Goal: Task Accomplishment & Management: Complete application form

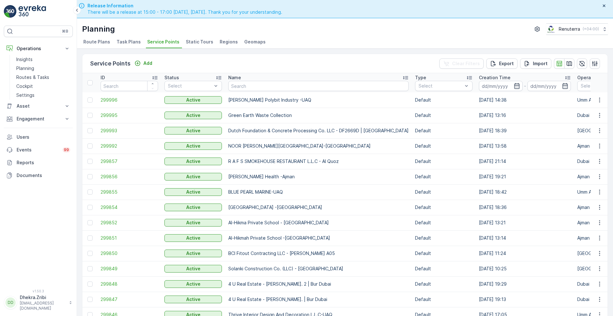
scroll to position [18, 0]
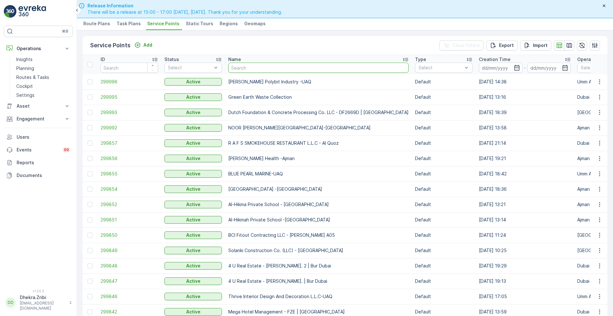
click at [244, 65] on input "text" at bounding box center [318, 68] width 180 height 10
type input "al nou"
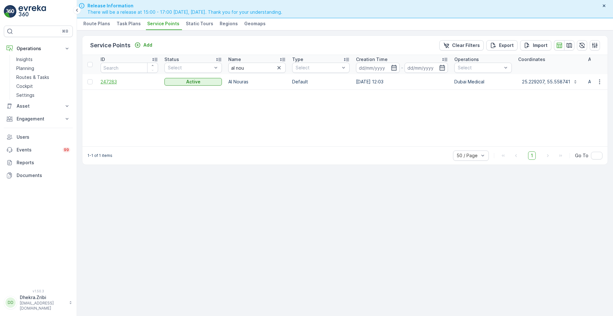
click at [111, 81] on span "247283" at bounding box center [129, 81] width 57 height 6
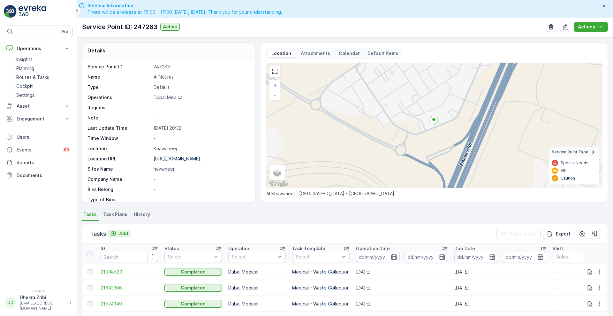
click at [123, 233] on p "Add" at bounding box center [123, 233] width 9 height 6
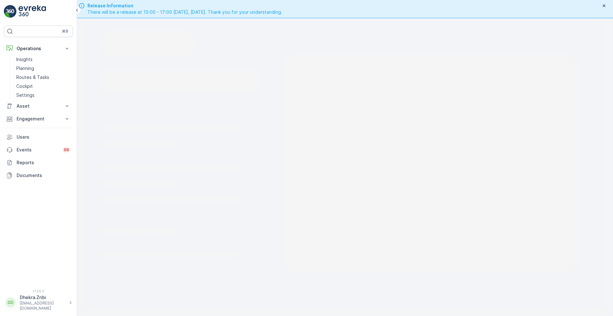
scroll to position [18, 0]
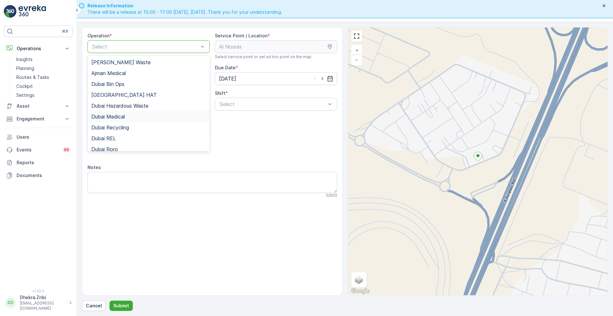
click at [120, 115] on span "Dubai Medical" at bounding box center [108, 117] width 34 height 6
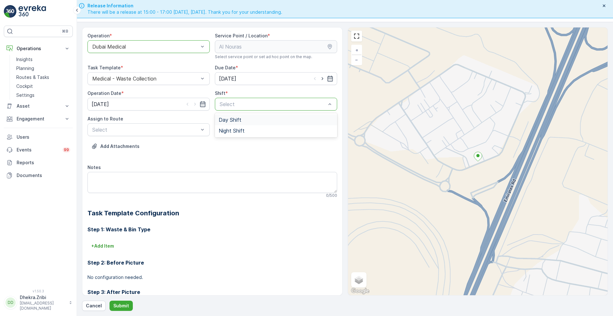
click at [230, 121] on span "Day Shift" at bounding box center [230, 120] width 23 height 6
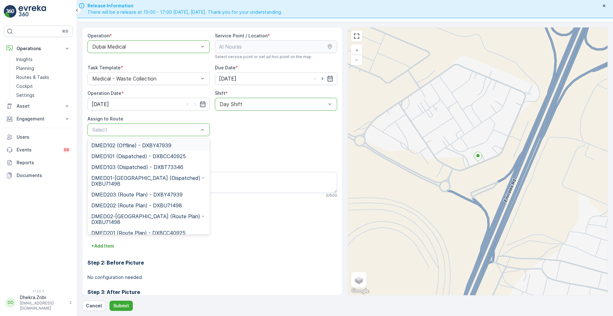
click at [164, 124] on div "Select" at bounding box center [148, 129] width 122 height 13
click at [124, 178] on span "DMED01-[GEOGRAPHIC_DATA] (Dispatched) - DXBU71498" at bounding box center [148, 180] width 115 height 11
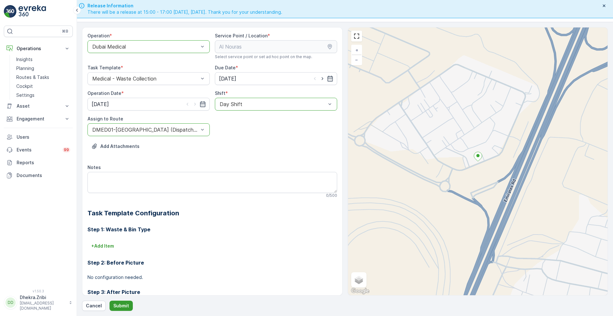
click at [124, 304] on p "Submit" at bounding box center [121, 305] width 16 height 6
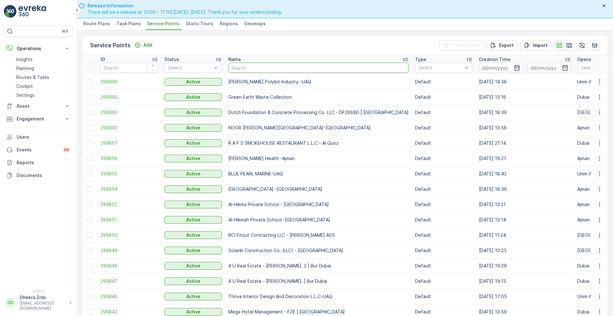
click at [267, 68] on input "text" at bounding box center [318, 68] width 180 height 10
type input "bel"
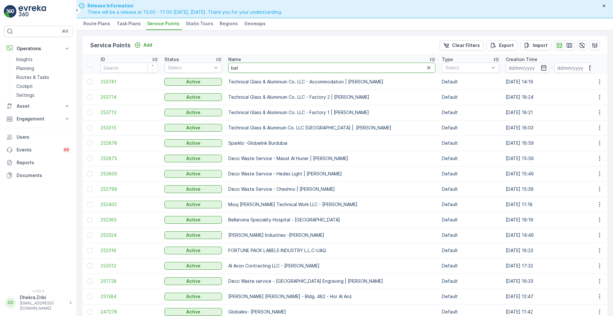
click at [264, 69] on input "bel" at bounding box center [331, 68] width 207 height 10
type input "belgu"
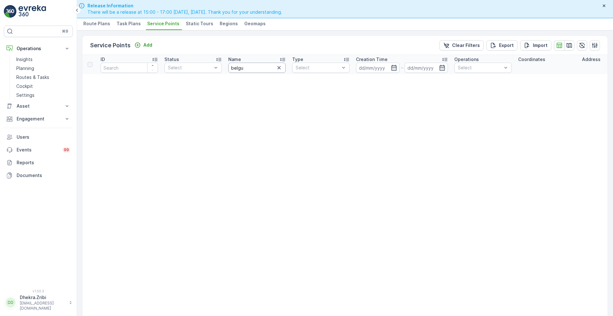
click at [248, 67] on input "belgu" at bounding box center [256, 68] width 57 height 10
type input "height"
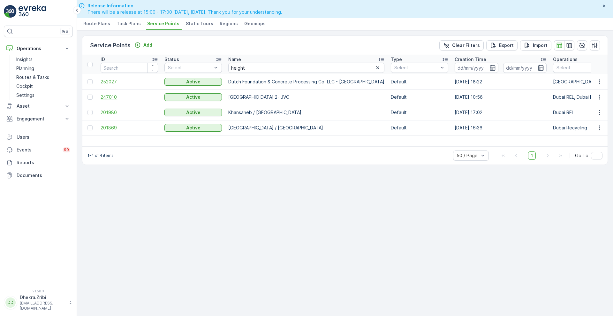
click at [107, 95] on span "247010" at bounding box center [129, 97] width 57 height 6
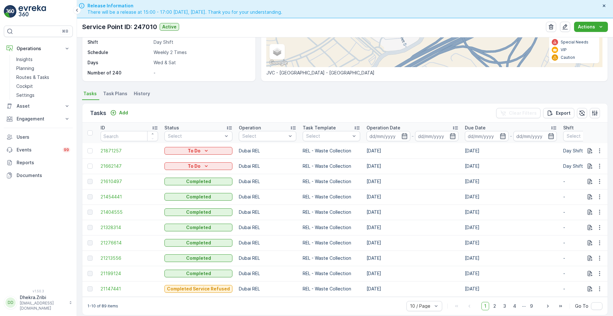
scroll to position [130, 0]
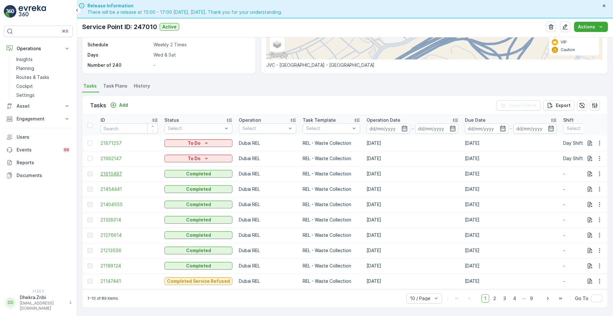
click at [113, 170] on span "21610497" at bounding box center [129, 173] width 57 height 6
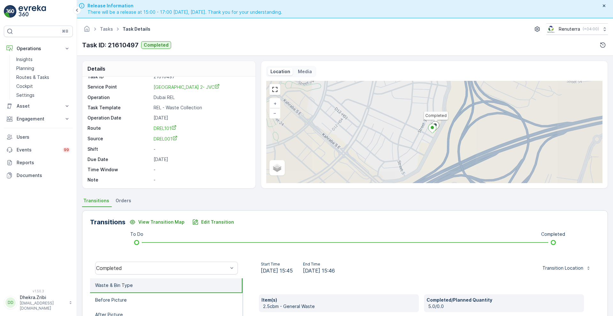
scroll to position [87, 0]
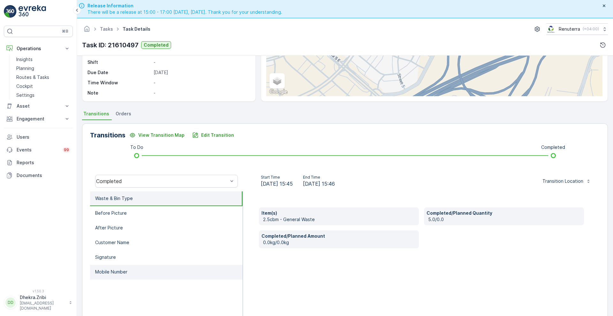
click at [115, 274] on p "Mobile Number" at bounding box center [111, 271] width 32 height 6
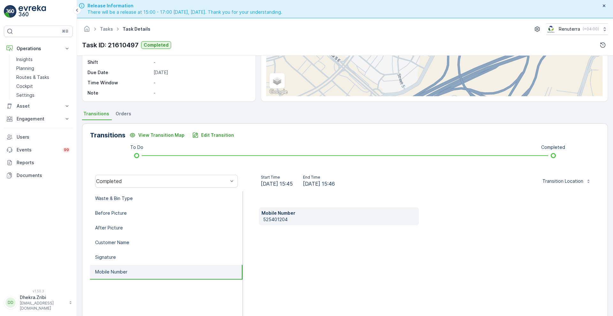
click at [279, 218] on p "525401204" at bounding box center [339, 219] width 153 height 6
copy p "525401204"
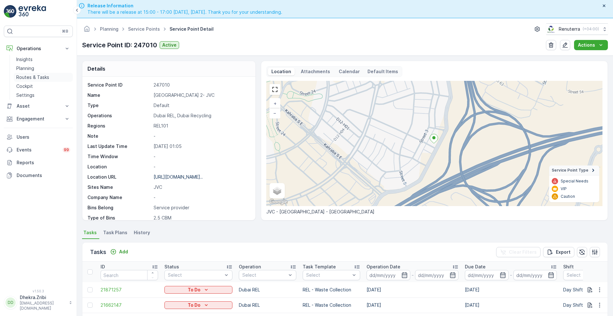
click at [38, 78] on p "Routes & Tasks" at bounding box center [32, 77] width 33 height 6
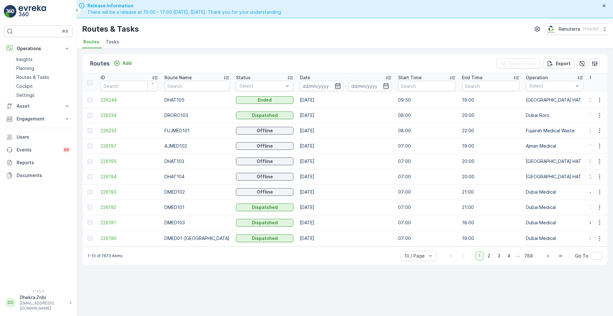
click at [334, 86] on icon "button" at bounding box center [337, 86] width 6 height 6
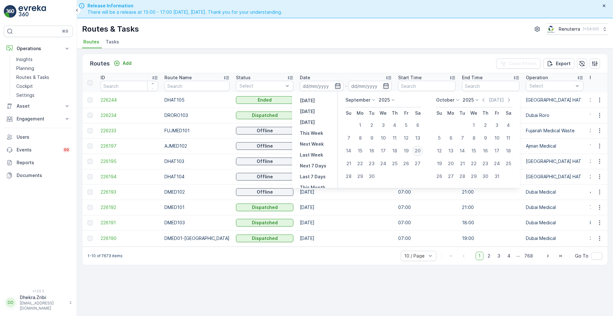
click at [419, 153] on div "20" at bounding box center [417, 150] width 10 height 10
type input "[DATE]"
click at [419, 153] on div "20" at bounding box center [417, 150] width 10 height 10
type input "[DATE]"
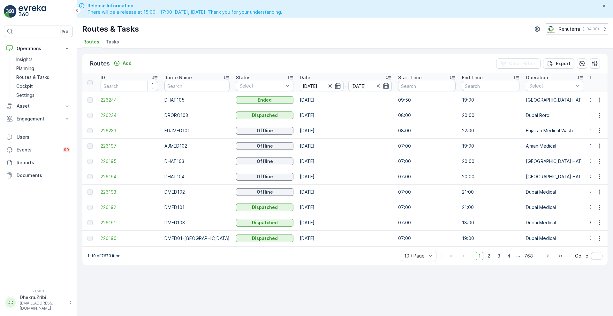
click at [320, 34] on div "Routes & Tasks Renuterra ( +04:00 )" at bounding box center [345, 28] width 526 height 11
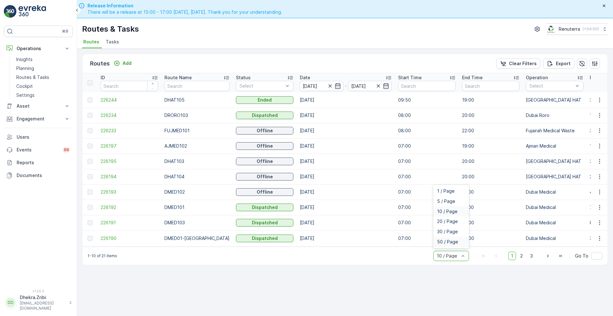
click at [446, 244] on span "50 / Page" at bounding box center [447, 241] width 21 height 5
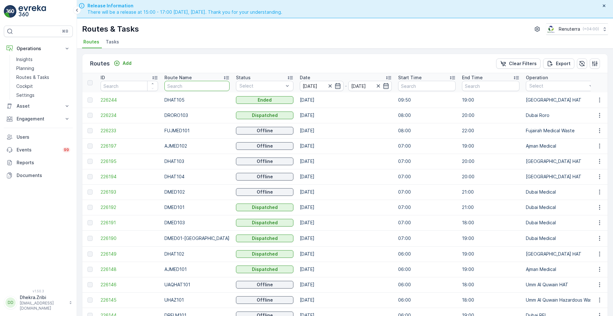
click at [193, 87] on input "text" at bounding box center [196, 86] width 65 height 10
type input "hat"
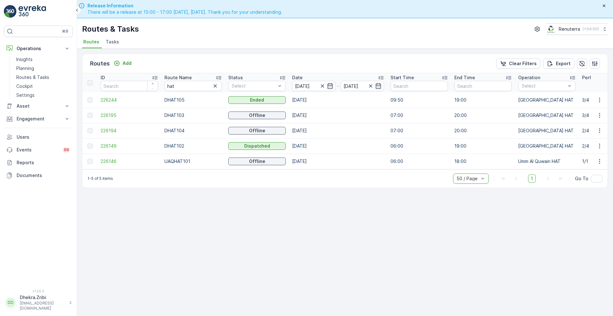
click at [220, 78] on icon at bounding box center [218, 77] width 5 height 3
click at [111, 102] on span "226149" at bounding box center [129, 100] width 57 height 6
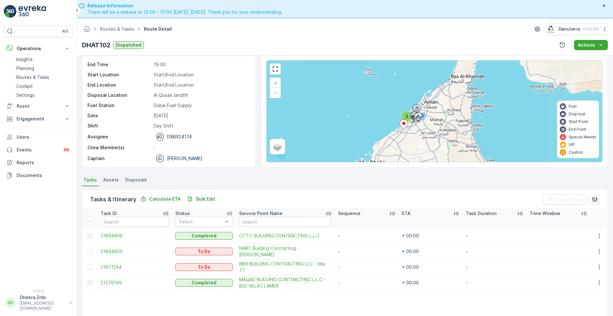
scroll to position [22, 0]
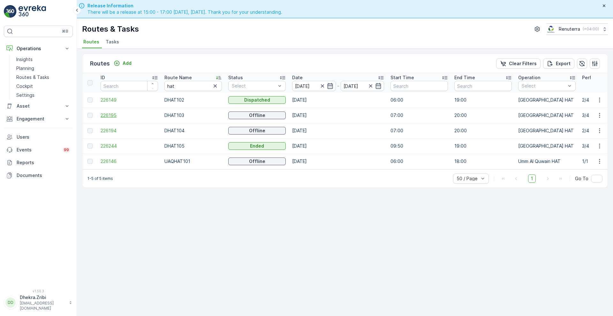
click at [102, 113] on span "226195" at bounding box center [129, 115] width 57 height 6
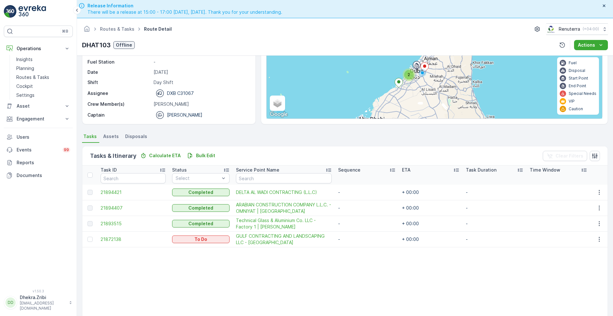
scroll to position [67, 0]
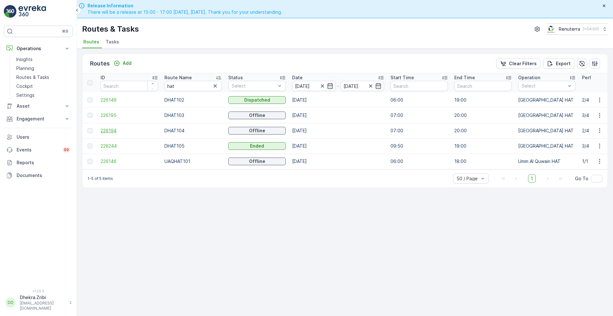
click at [112, 132] on span "226194" at bounding box center [129, 130] width 57 height 6
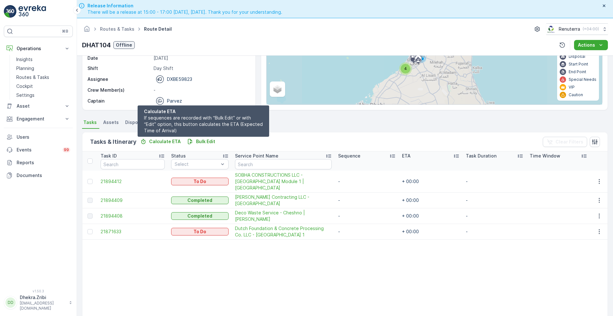
scroll to position [78, 0]
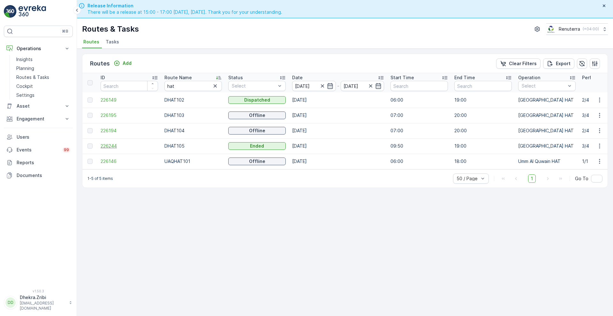
click at [104, 145] on span "226244" at bounding box center [129, 146] width 57 height 6
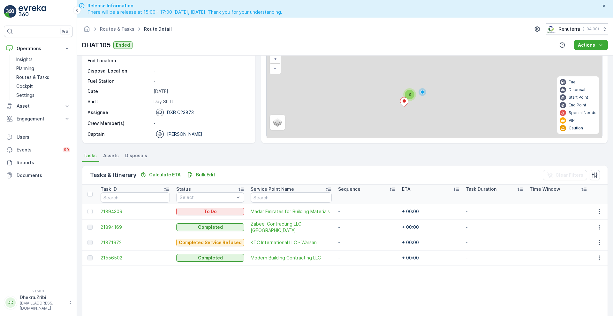
scroll to position [50, 0]
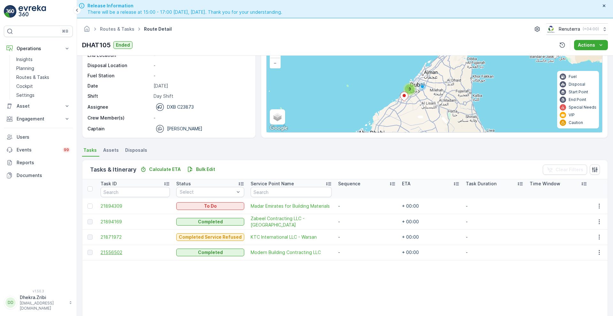
click at [113, 249] on span "21556502" at bounding box center [135, 252] width 69 height 6
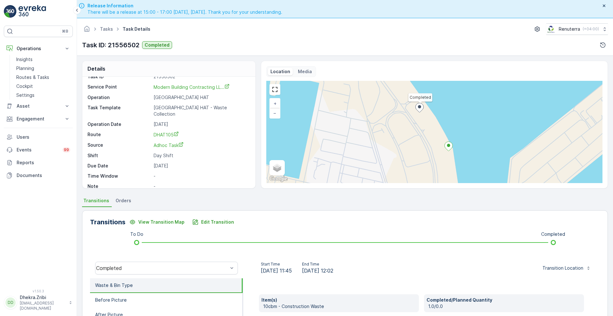
scroll to position [87, 0]
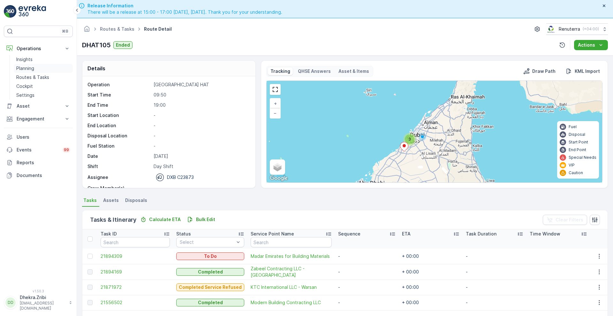
click at [27, 70] on p "Planning" at bounding box center [25, 68] width 18 height 6
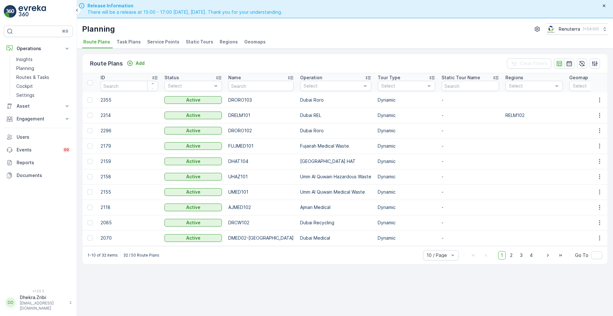
click at [162, 43] on span "Service Points" at bounding box center [163, 42] width 32 height 6
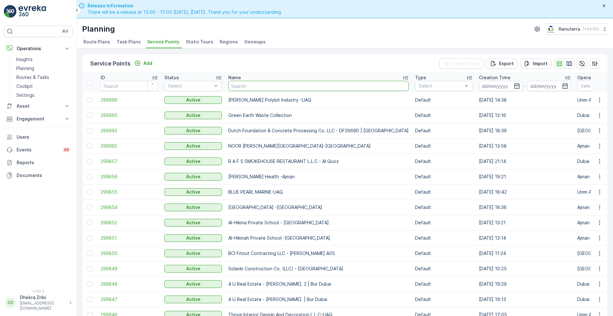
click at [236, 86] on input "text" at bounding box center [318, 86] width 180 height 10
type input "height"
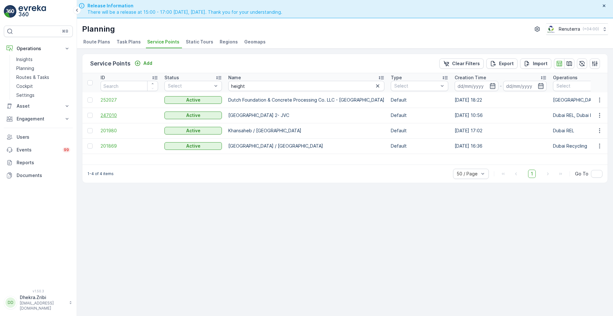
click at [108, 116] on span "247010" at bounding box center [129, 115] width 57 height 6
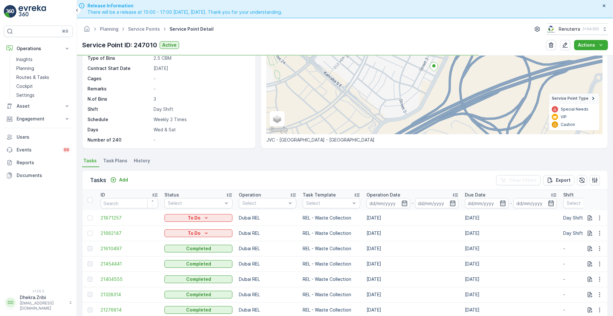
scroll to position [72, 0]
click at [117, 180] on div "Add" at bounding box center [119, 179] width 18 height 6
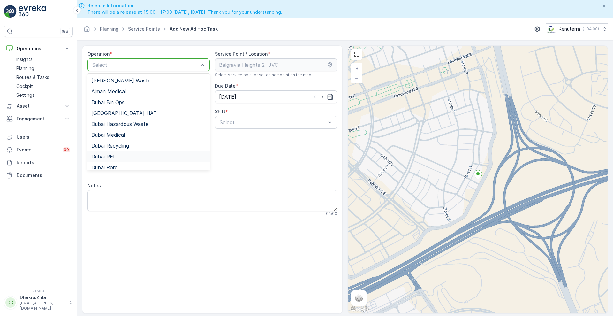
click at [114, 158] on span "Dubai REL" at bounding box center [103, 156] width 25 height 6
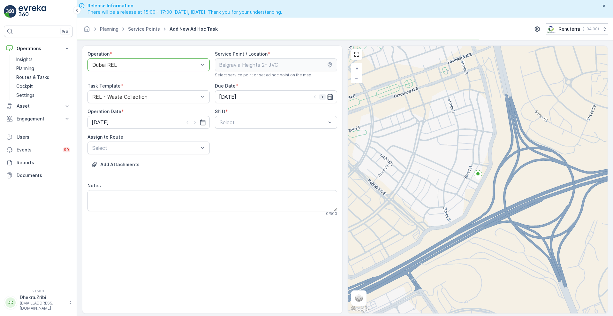
click at [322, 95] on icon "button" at bounding box center [322, 96] width 6 height 6
type input "[DATE]"
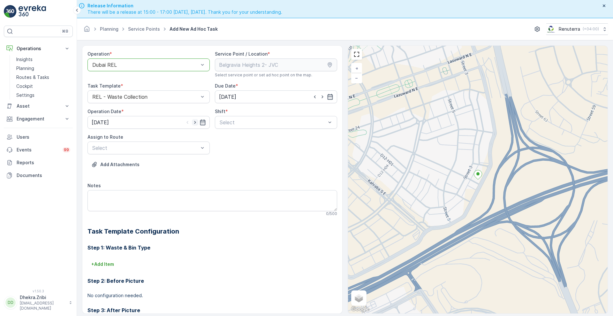
click at [194, 120] on icon "button" at bounding box center [195, 122] width 6 height 6
type input "[DATE]"
click at [231, 136] on span "Day Shift" at bounding box center [230, 138] width 23 height 6
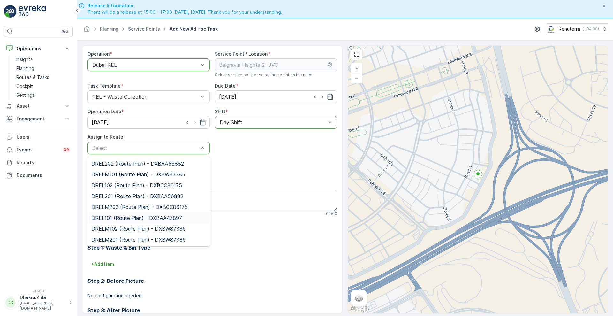
click at [117, 216] on span "DREL101 (Route Plan) - DXBAA47897" at bounding box center [136, 218] width 91 height 6
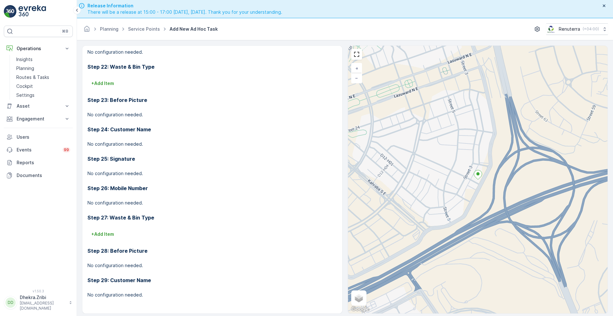
scroll to position [18, 0]
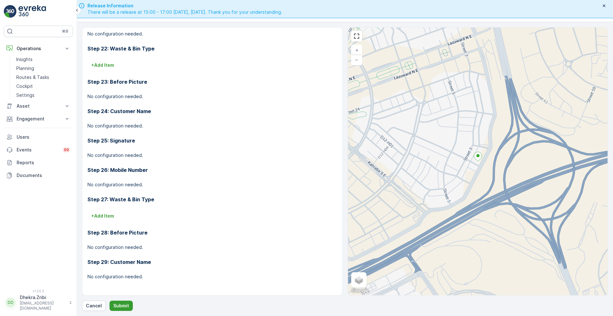
click at [117, 303] on p "Submit" at bounding box center [121, 305] width 16 height 6
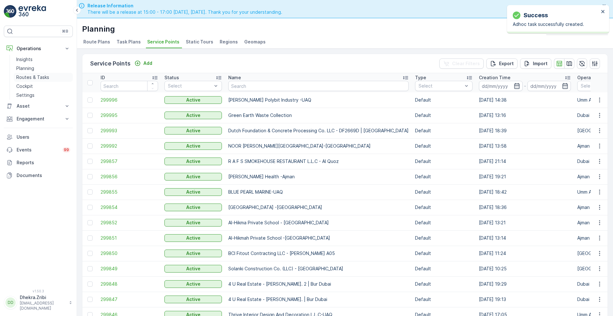
click at [39, 76] on p "Routes & Tasks" at bounding box center [32, 77] width 33 height 6
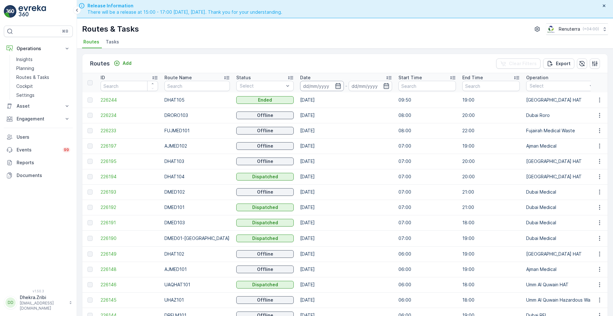
click at [319, 85] on input at bounding box center [322, 86] width 44 height 10
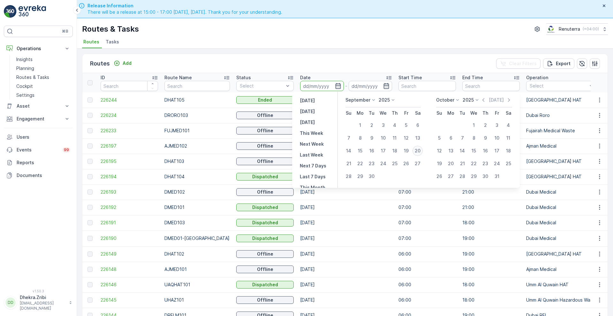
click at [416, 148] on div "20" at bounding box center [417, 150] width 10 height 10
type input "[DATE]"
click at [416, 148] on div "20" at bounding box center [417, 150] width 10 height 10
type input "[DATE]"
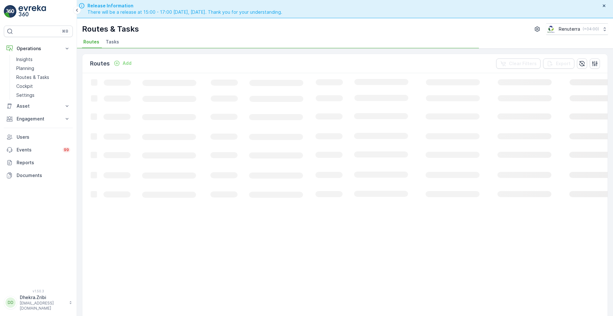
click at [334, 31] on div "Routes & Tasks Renuterra ( +04:00 )" at bounding box center [345, 28] width 526 height 11
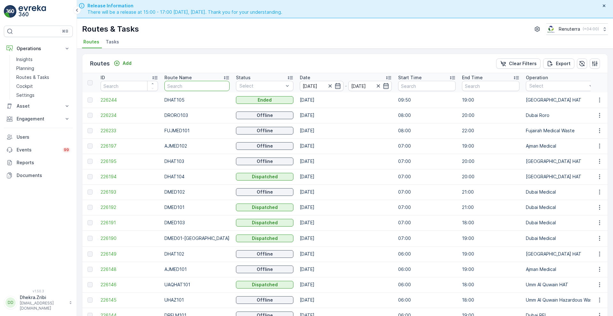
click at [189, 86] on input "text" at bounding box center [196, 86] width 65 height 10
type input "rel"
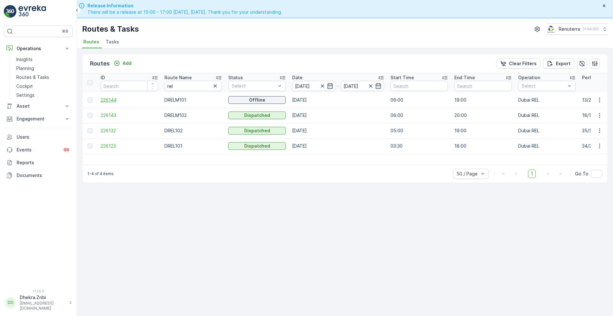
click at [108, 101] on span "226144" at bounding box center [129, 100] width 57 height 6
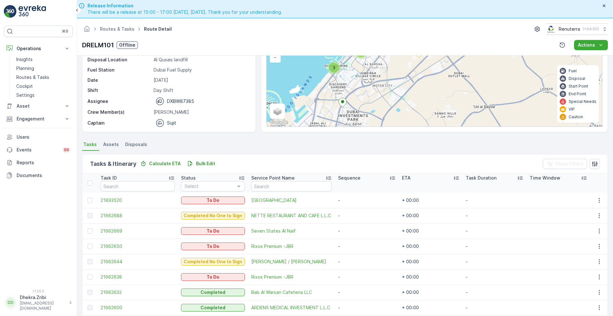
scroll to position [26, 0]
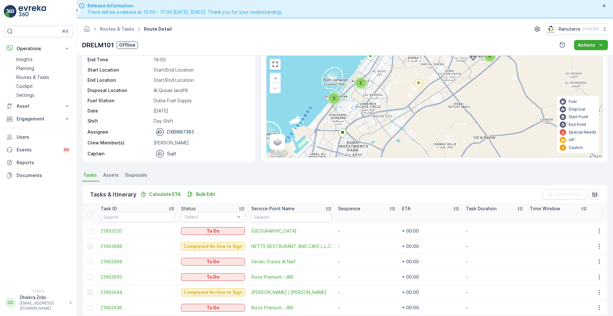
click at [332, 67] on div "3 2 2 3 3 + − Satellite Roadmap Terrain Hybrid Leaflet Keyboard shortcuts Map D…" at bounding box center [433, 106] width 335 height 101
click at [334, 96] on span "3" at bounding box center [333, 98] width 3 height 5
click at [405, 81] on div "3 2 2 3 3 + − Satellite Roadmap Terrain Hybrid Leaflet Keyboard shortcuts Map D…" at bounding box center [433, 106] width 335 height 101
click at [359, 82] on span "2" at bounding box center [360, 82] width 2 height 5
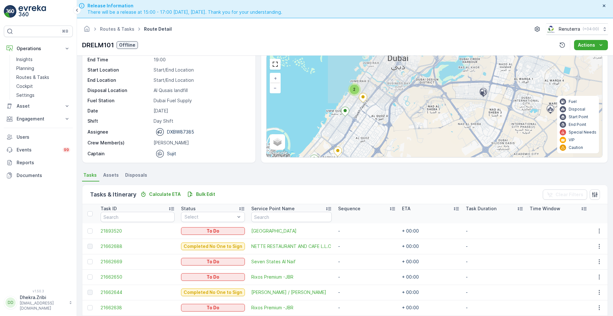
drag, startPoint x: 451, startPoint y: 80, endPoint x: 343, endPoint y: 134, distance: 120.4
click at [343, 134] on div "3 2 2 2 + − Satellite Roadmap Terrain Hybrid Leaflet Keyboard shortcuts Map Dat…" at bounding box center [433, 106] width 335 height 101
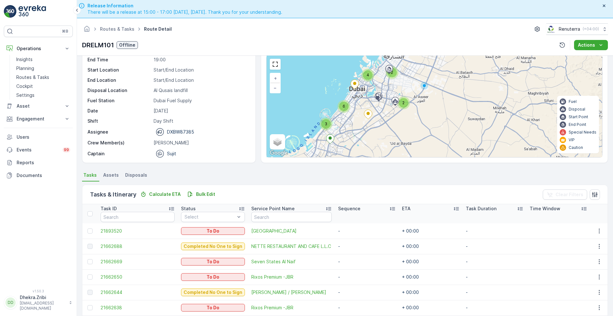
drag, startPoint x: 409, startPoint y: 75, endPoint x: 403, endPoint y: 86, distance: 12.5
click at [403, 86] on div "3 2 2 6 4 + − Satellite Roadmap Terrain Hybrid Leaflet Keyboard shortcuts Map D…" at bounding box center [433, 106] width 335 height 101
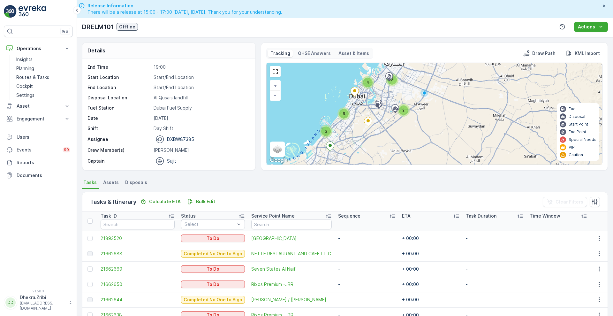
scroll to position [0, 0]
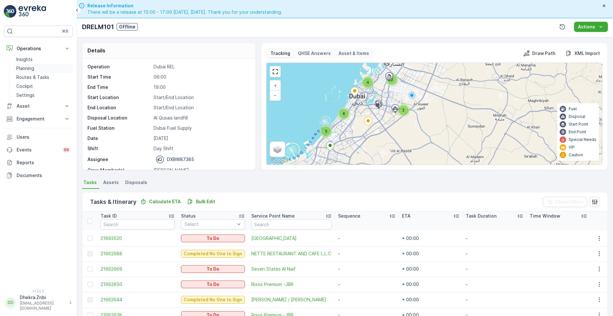
click at [18, 67] on p "Planning" at bounding box center [25, 68] width 18 height 6
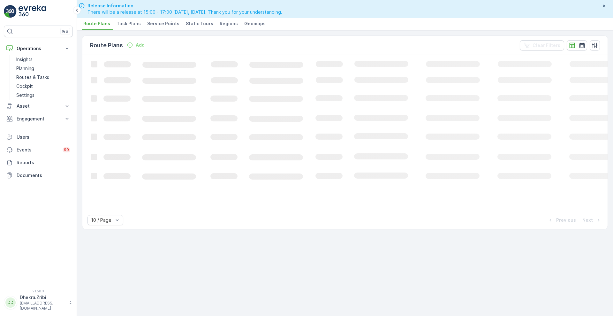
click at [155, 21] on span "Service Points" at bounding box center [163, 23] width 32 height 6
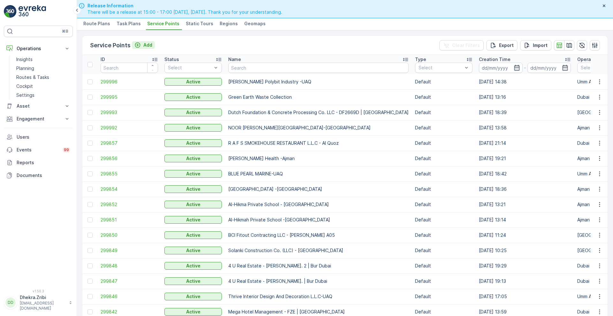
click at [145, 46] on p "Add" at bounding box center [147, 45] width 9 height 6
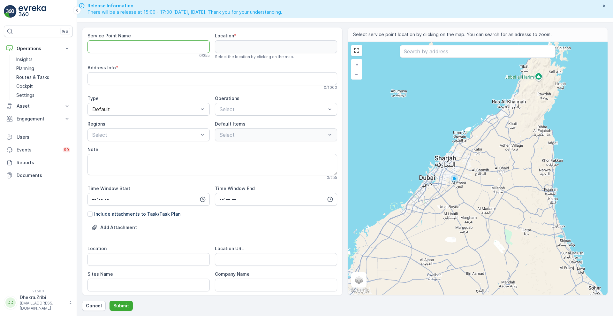
click at [150, 46] on Name "Service Point Name" at bounding box center [148, 46] width 122 height 13
paste Name "Berkeley Services LLC - [GEOGRAPHIC_DATA]"
type Name "Berkeley Services LLC - [GEOGRAPHIC_DATA]"
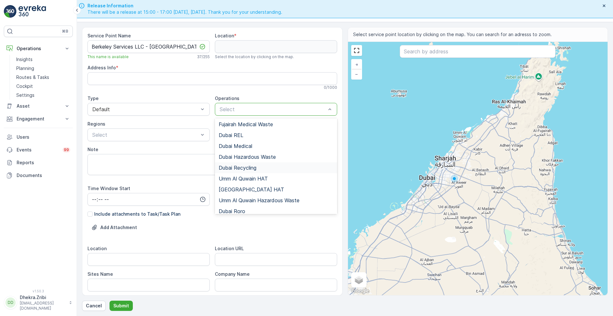
scroll to position [34, 0]
click at [242, 207] on span "Dubai Roro" at bounding box center [232, 210] width 26 height 6
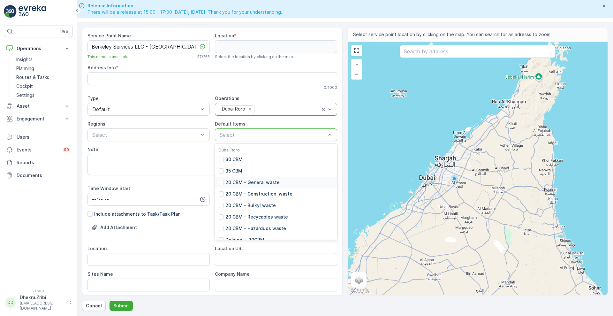
click at [241, 182] on p "20 CBM - General waste" at bounding box center [252, 182] width 54 height 6
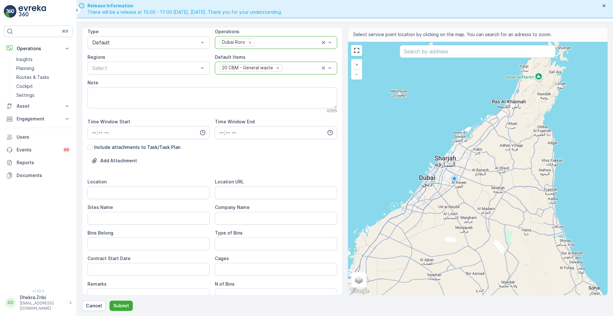
scroll to position [73, 0]
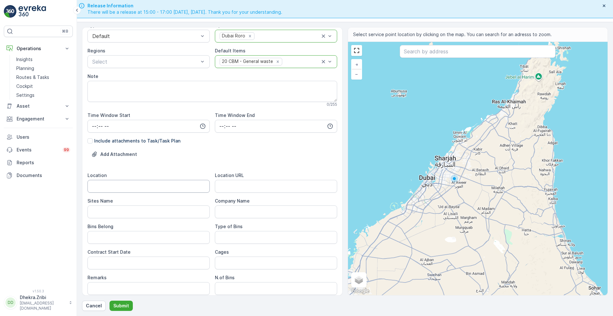
click at [117, 186] on input "Location" at bounding box center [148, 186] width 122 height 13
paste input "[GEOGRAPHIC_DATA]"
type input "[GEOGRAPHIC_DATA]"
click at [108, 207] on Name "Sites Name" at bounding box center [148, 211] width 122 height 13
paste Name "[GEOGRAPHIC_DATA]"
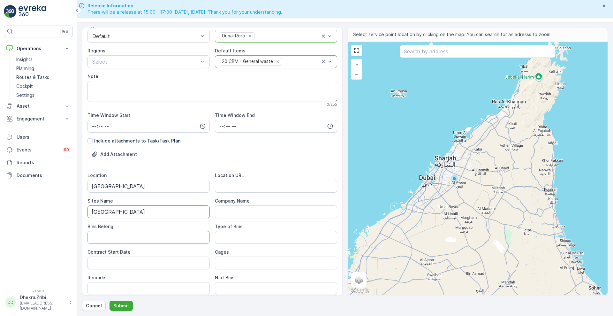
type Name "[GEOGRAPHIC_DATA]"
click at [110, 232] on Belong "Bins Belong" at bounding box center [148, 237] width 122 height 13
type Belong "Service Provider"
click at [250, 191] on URL "Location URL" at bounding box center [276, 186] width 122 height 13
paste URL "[URL][DOMAIN_NAME]"
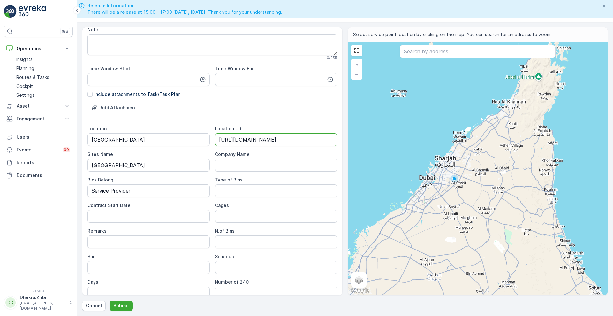
scroll to position [149, 0]
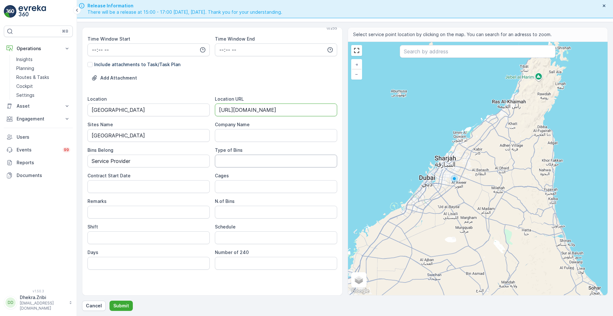
type URL "[URL][DOMAIN_NAME]"
click at [235, 164] on Bins "Type of Bins" at bounding box center [276, 160] width 122 height 13
type Bins "20 CBM"
click at [146, 186] on Date "Contract Start Date" at bounding box center [148, 186] width 122 height 13
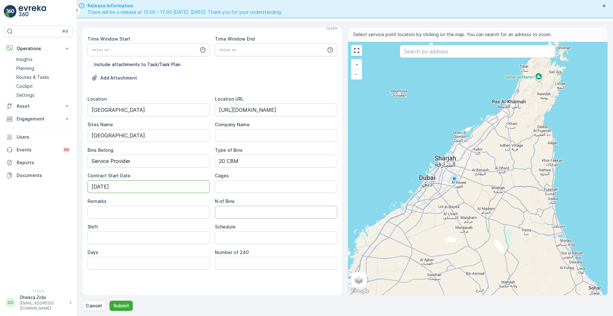
type Date "[DATE]"
click at [239, 216] on Bins "N.of Bins" at bounding box center [276, 211] width 122 height 13
type Bins "1"
click at [149, 236] on input "Shift" at bounding box center [148, 237] width 122 height 13
type input "Day Shift"
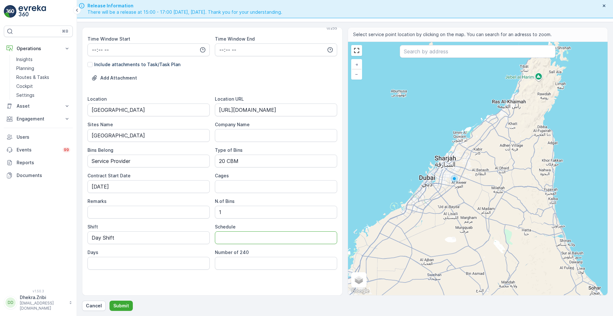
click at [227, 236] on input "Schedule" at bounding box center [276, 237] width 122 height 13
type input "On Call Basis"
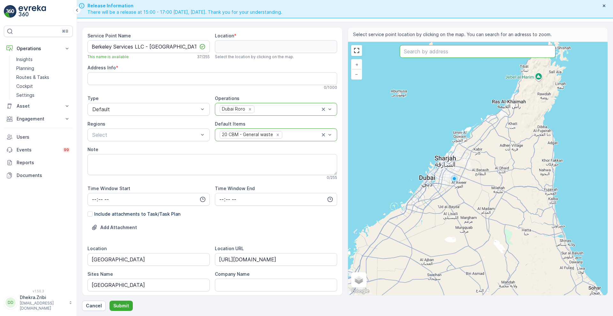
click at [415, 48] on input "text" at bounding box center [477, 51] width 156 height 13
paste input "[URL][DOMAIN_NAME]"
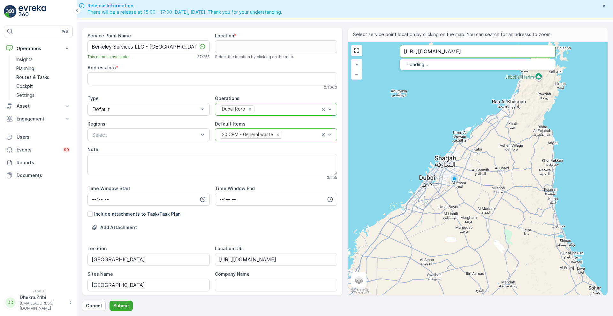
type input "[URL][DOMAIN_NAME]"
paste input "Meydan pump room"
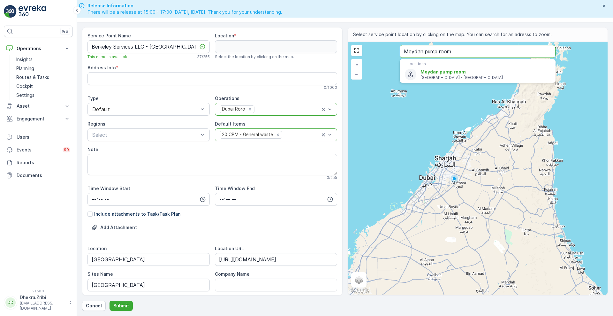
type input "Meydan pump room"
click at [431, 72] on span "Meydan pump room" at bounding box center [442, 71] width 45 height 5
type input "25.1496467,55.2860384"
type Info "[GEOGRAPHIC_DATA] - [GEOGRAPHIC_DATA]"
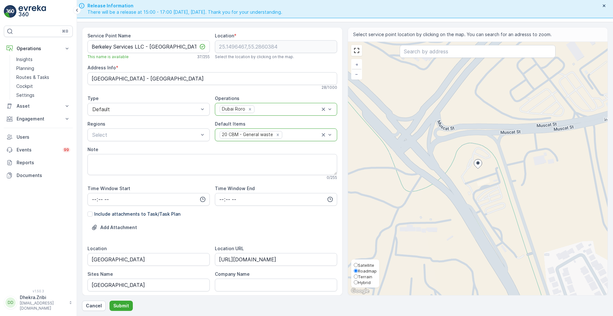
click at [371, 265] on span "Satellite" at bounding box center [366, 264] width 16 height 5
click at [358, 265] on input "Satellite" at bounding box center [356, 265] width 4 height 4
radio input "true"
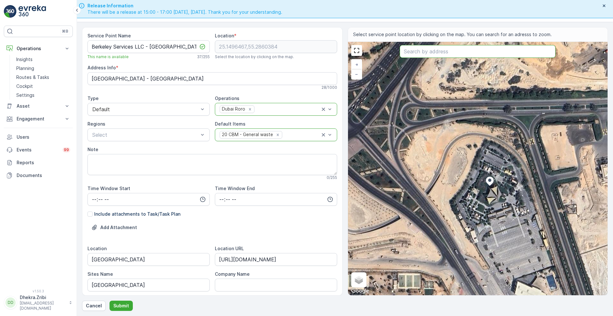
click at [431, 50] on input "text" at bounding box center [477, 51] width 156 height 13
paste input "[GEOGRAPHIC_DATA] [GEOGRAPHIC_DATA]"
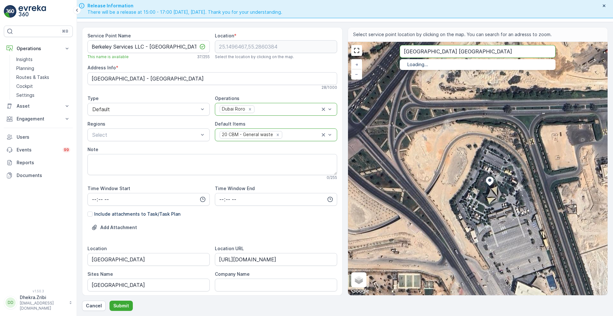
type input "[GEOGRAPHIC_DATA] [GEOGRAPHIC_DATA]"
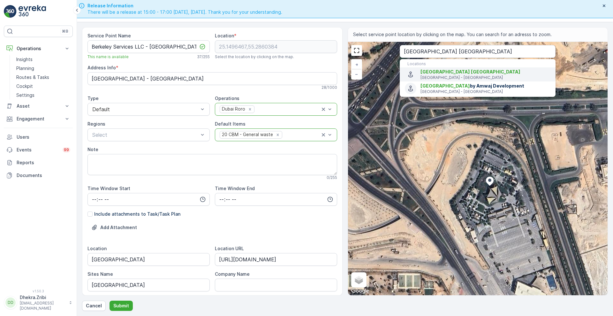
click at [424, 71] on span "[GEOGRAPHIC_DATA] [GEOGRAPHIC_DATA]" at bounding box center [470, 71] width 100 height 5
type input "25.1284652,55.3547737"
type Info "Nad Al Sheba - Nad Al Sheba 4 - [GEOGRAPHIC_DATA] - [GEOGRAPHIC_DATA]"
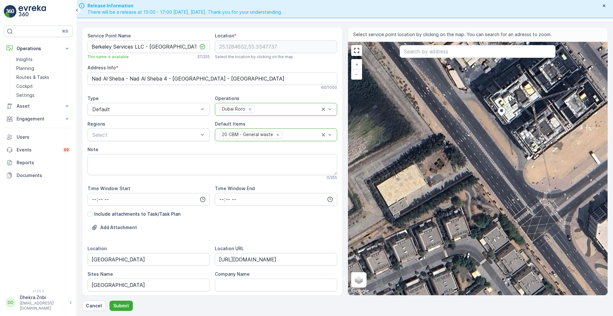
click at [438, 166] on div "+ − Satellite Roadmap Terrain Hybrid Leaflet Keyboard shortcuts Map Data Imager…" at bounding box center [478, 168] width 260 height 253
type input "25.128085699947647,55.35424592308863"
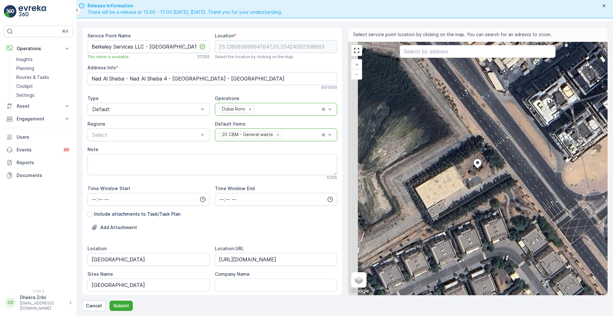
type Info "49H3+5J6 - [GEOGRAPHIC_DATA] - [GEOGRAPHIC_DATA] - [GEOGRAPHIC_DATA] - [GEOGRAP…"
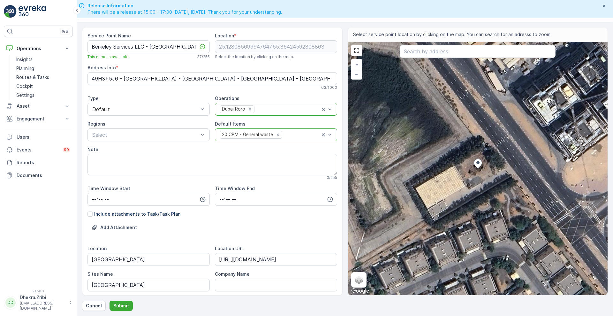
scroll to position [149, 0]
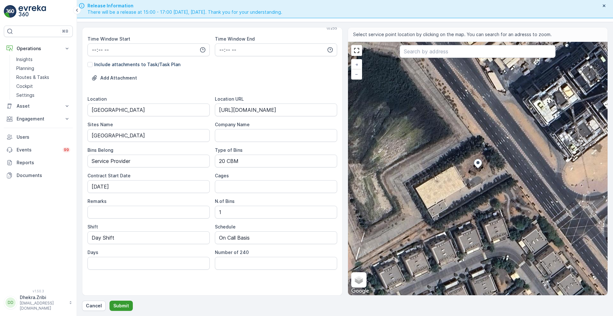
click at [117, 305] on p "Submit" at bounding box center [121, 305] width 16 height 6
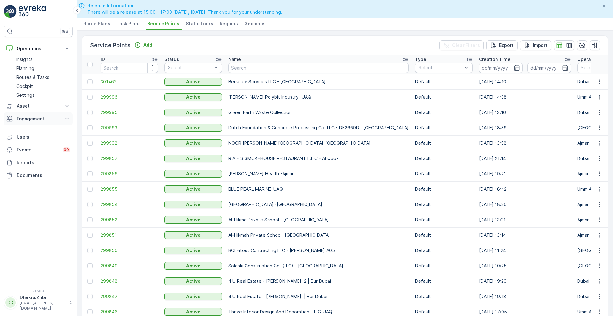
click at [46, 118] on p "Engagement" at bounding box center [38, 119] width 43 height 6
click at [35, 158] on p "Service Points" at bounding box center [31, 156] width 31 height 6
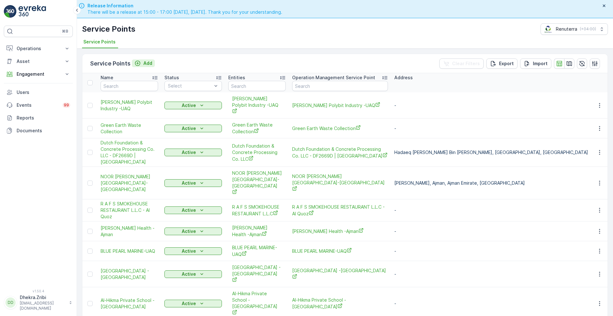
click at [139, 61] on icon "Add" at bounding box center [137, 63] width 6 height 6
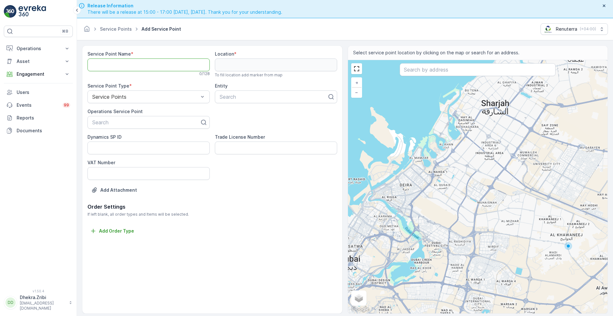
click at [144, 63] on Name "Service Point Name" at bounding box center [148, 64] width 122 height 13
click at [166, 67] on Name "Service Point Name" at bounding box center [148, 64] width 122 height 13
paste Name "Berkeley Services LLC - [GEOGRAPHIC_DATA]"
type Name "Berkeley Services LLC - [GEOGRAPHIC_DATA]"
click at [138, 122] on div at bounding box center [146, 122] width 109 height 6
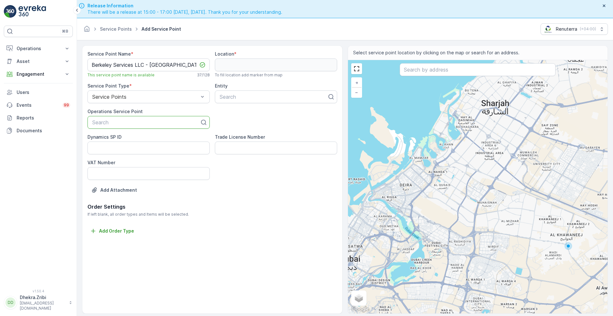
paste input "Berkeley Services LLC - [GEOGRAPHIC_DATA]"
type input "Berkeley Services LLC - [GEOGRAPHIC_DATA]"
click at [140, 136] on span "Berkeley Services LLC - [GEOGRAPHIC_DATA]" at bounding box center [146, 138] width 111 height 6
click at [244, 94] on div at bounding box center [273, 97] width 109 height 6
type input "berk"
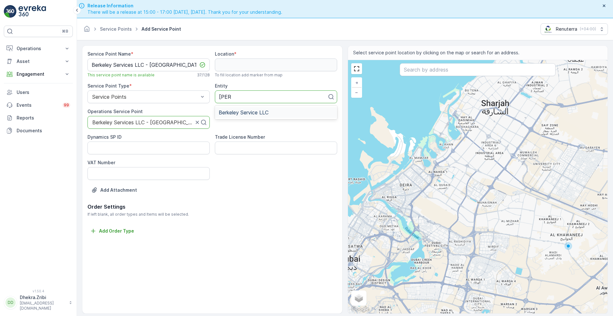
click at [246, 108] on div "Berkeley Service LLC" at bounding box center [276, 112] width 122 height 11
click at [442, 68] on input "text" at bounding box center [477, 69] width 156 height 13
paste input "[GEOGRAPHIC_DATA] [GEOGRAPHIC_DATA]"
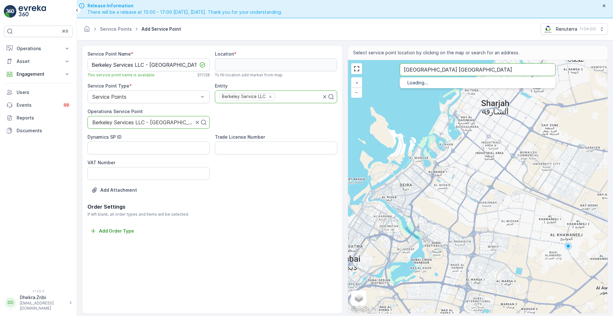
type input "[GEOGRAPHIC_DATA] [GEOGRAPHIC_DATA]"
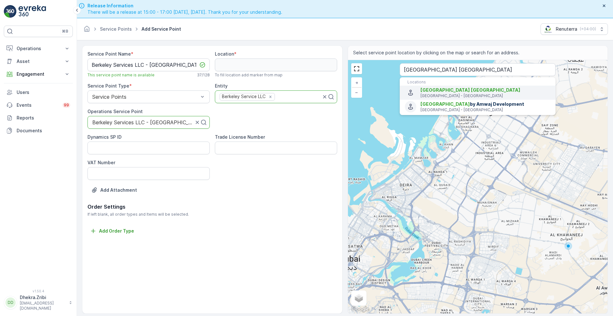
click at [437, 90] on span "[GEOGRAPHIC_DATA] [GEOGRAPHIC_DATA]" at bounding box center [470, 89] width 100 height 5
type input "25.1284652,55.3547737"
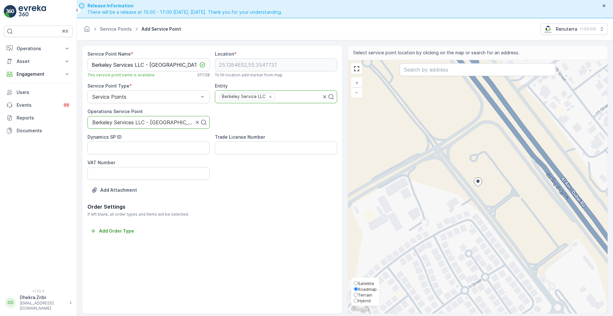
click at [366, 282] on span "Satellite" at bounding box center [366, 282] width 16 height 5
click at [358, 282] on input "Satellite" at bounding box center [356, 283] width 4 height 4
radio input "true"
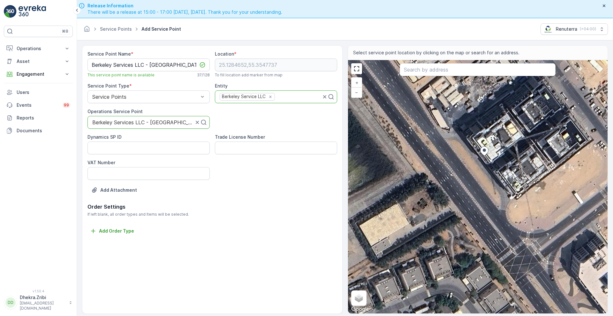
click at [419, 204] on div "+ − Satellite Roadmap Terrain Hybrid Leaflet Keyboard shortcuts Map Data Imager…" at bounding box center [478, 186] width 260 height 253
type input "25.128095413414364,55.35422436320571"
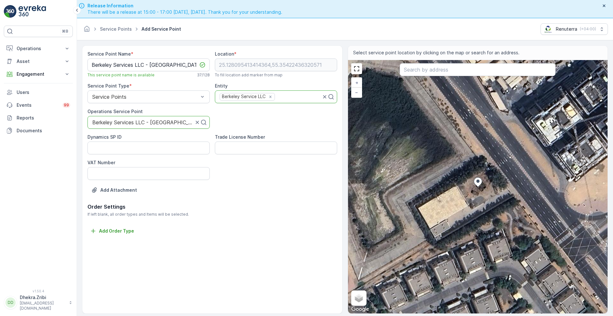
scroll to position [18, 0]
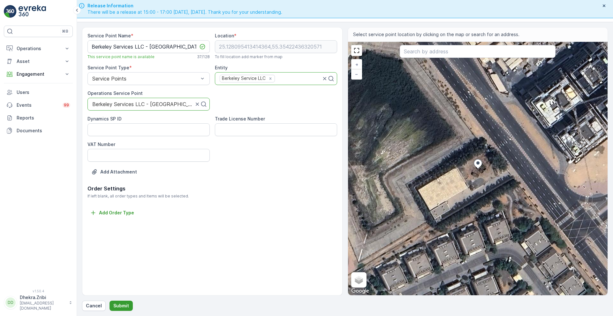
click at [122, 302] on p "Submit" at bounding box center [121, 305] width 16 height 6
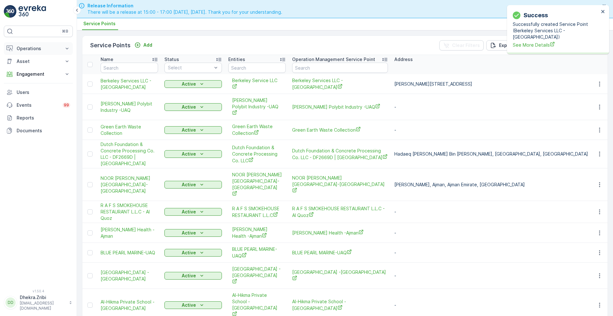
click at [40, 47] on p "Operations" at bounding box center [38, 48] width 43 height 6
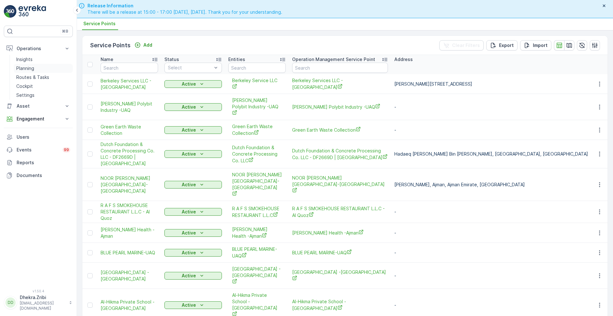
click at [28, 68] on p "Planning" at bounding box center [25, 68] width 18 height 6
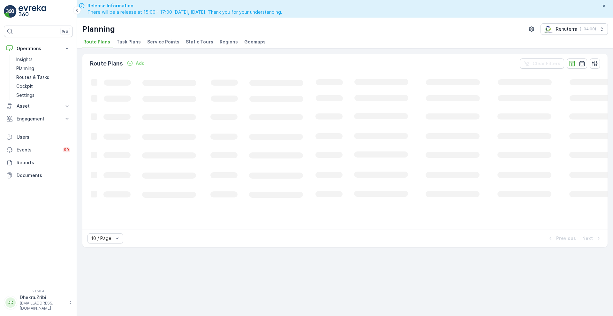
click at [162, 41] on span "Service Points" at bounding box center [163, 42] width 32 height 6
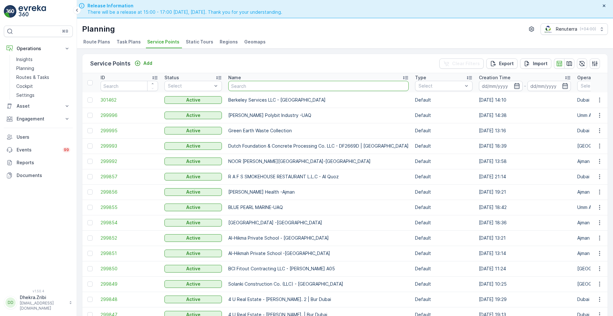
click at [246, 89] on input "text" at bounding box center [318, 86] width 180 height 10
type input "zah"
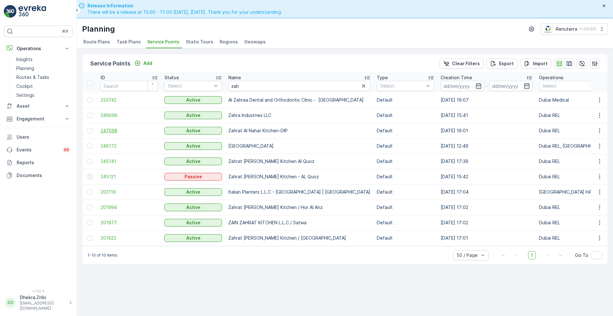
click at [108, 129] on span "247098" at bounding box center [129, 130] width 57 height 6
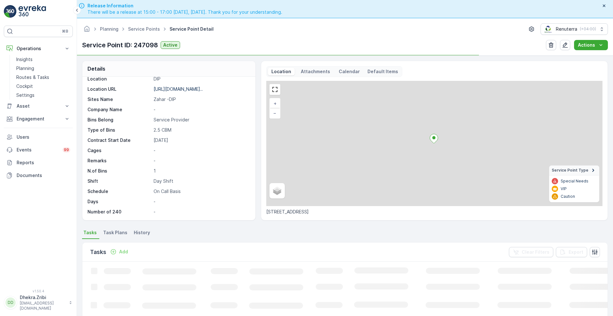
scroll to position [88, 0]
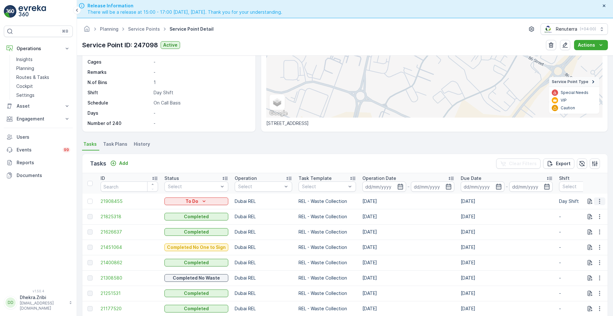
click at [594, 198] on button "button" at bounding box center [598, 201] width 11 height 8
click at [582, 229] on span "Change Route" at bounding box center [582, 228] width 31 height 6
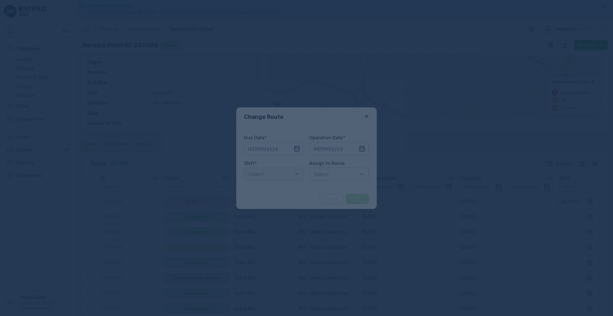
type input "[DATE]"
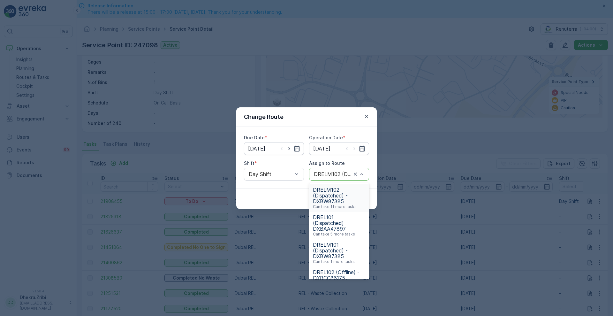
click at [337, 197] on span "DRELM102 (Dispatched) - DXBW87385" at bounding box center [339, 195] width 52 height 17
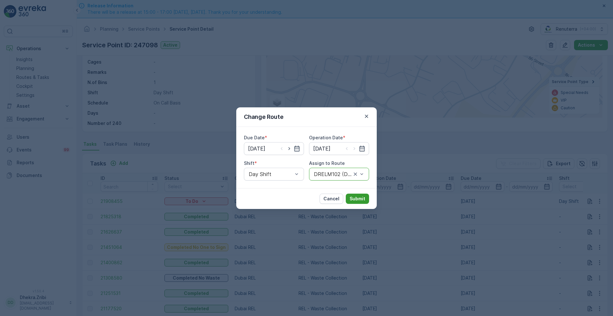
click at [357, 198] on p "Submit" at bounding box center [357, 198] width 16 height 6
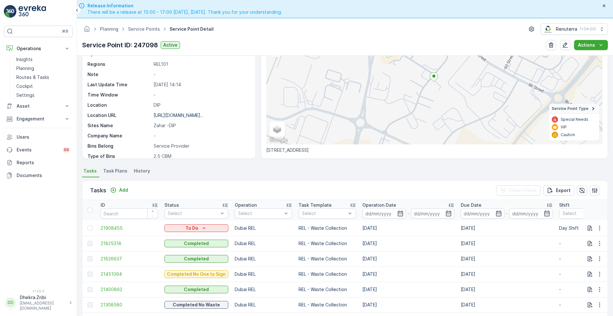
scroll to position [0, 0]
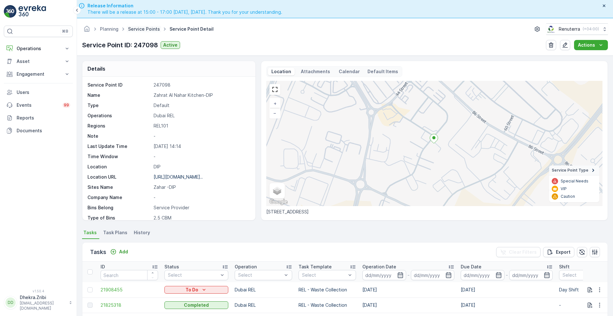
click at [136, 28] on link "Service Points" at bounding box center [144, 28] width 32 height 5
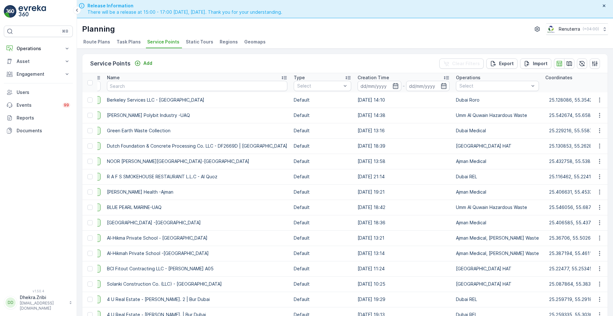
scroll to position [0, 123]
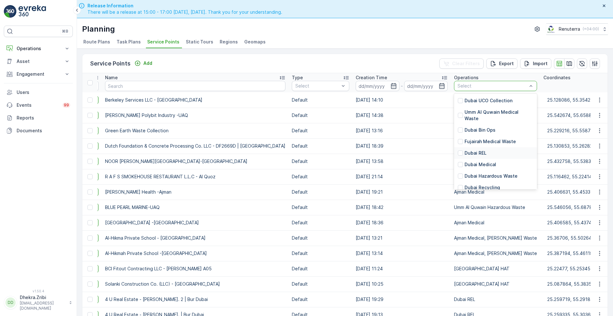
click at [464, 150] on p "Dubai REL" at bounding box center [475, 153] width 22 height 6
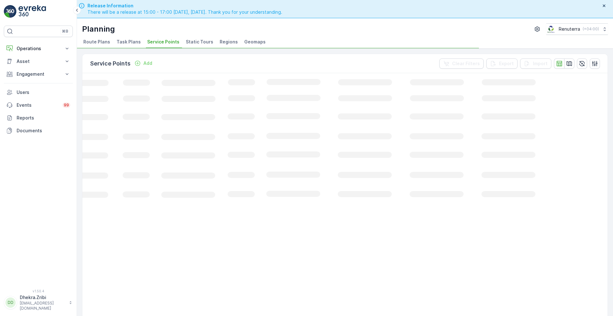
scroll to position [0, 89]
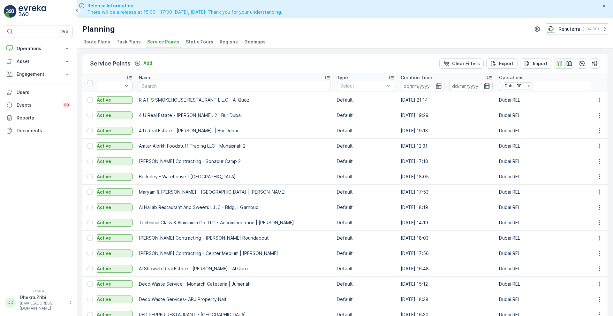
click at [570, 66] on icon "button" at bounding box center [569, 63] width 6 height 6
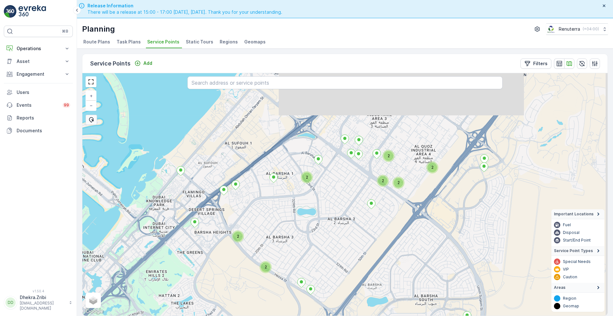
drag, startPoint x: 346, startPoint y: 156, endPoint x: 309, endPoint y: 225, distance: 77.8
click at [309, 225] on div "2 2 2 2 2 2 2 2 + − Satellite Roadmap Terrain Hybrid Leaflet Keyboard shortcuts…" at bounding box center [344, 194] width 525 height 242
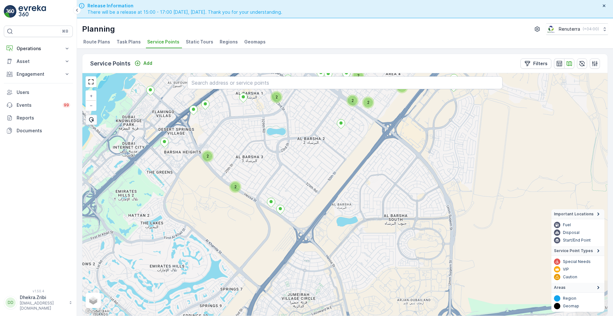
drag, startPoint x: 293, startPoint y: 260, endPoint x: 262, endPoint y: 180, distance: 85.6
click at [262, 180] on div "2 2 2 2 2 2 2 3 2 2 2 2 5 2 2 2 3 2 2 + − Satellite Roadmap Terrain Hybrid Leaf…" at bounding box center [344, 194] width 525 height 242
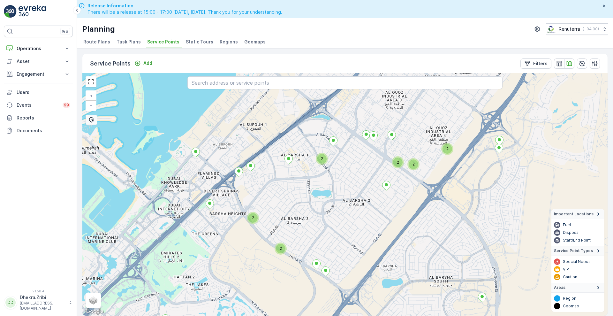
drag, startPoint x: 202, startPoint y: 113, endPoint x: 247, endPoint y: 175, distance: 77.4
click at [247, 175] on div "2 2 2 2 2 2 + − Satellite Roadmap Terrain Hybrid Leaflet Keyboard shortcuts Map…" at bounding box center [344, 194] width 525 height 242
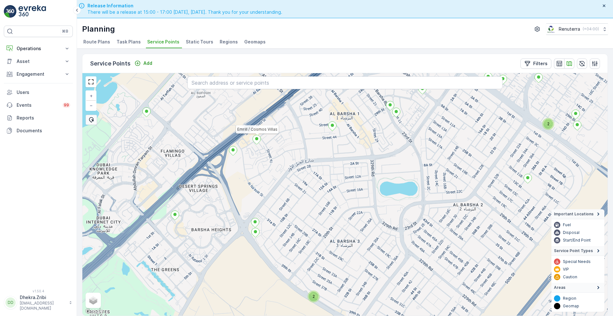
click at [257, 141] on icon at bounding box center [257, 139] width 8 height 9
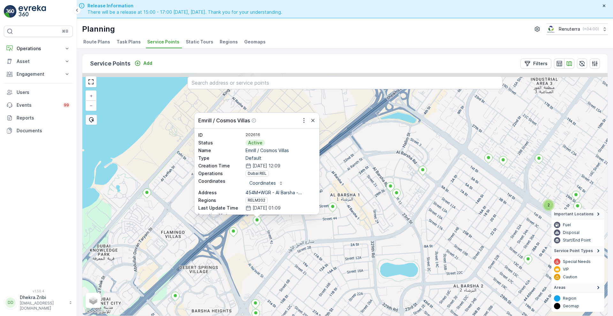
drag, startPoint x: 257, startPoint y: 141, endPoint x: 258, endPoint y: 222, distance: 81.0
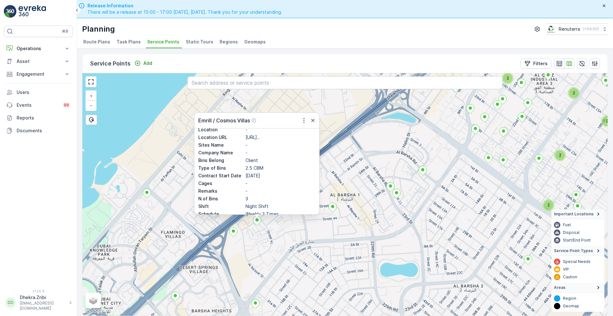
scroll to position [135, 0]
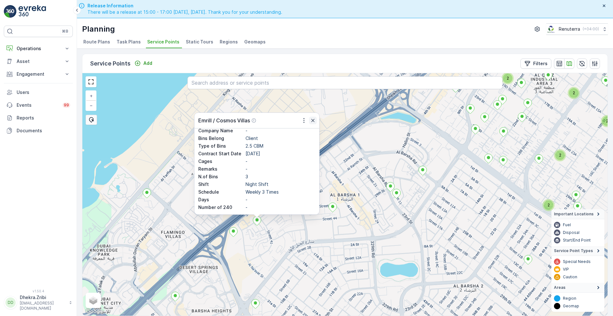
click at [313, 119] on icon "button" at bounding box center [312, 120] width 6 height 6
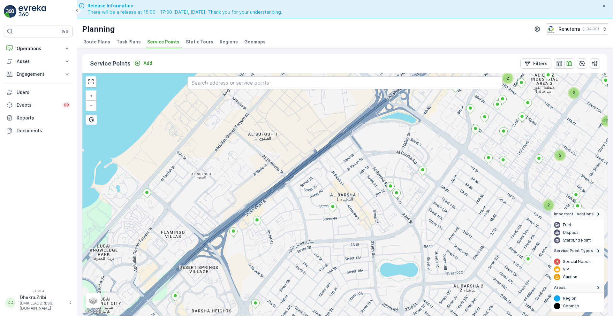
click at [559, 64] on icon "button" at bounding box center [559, 63] width 6 height 6
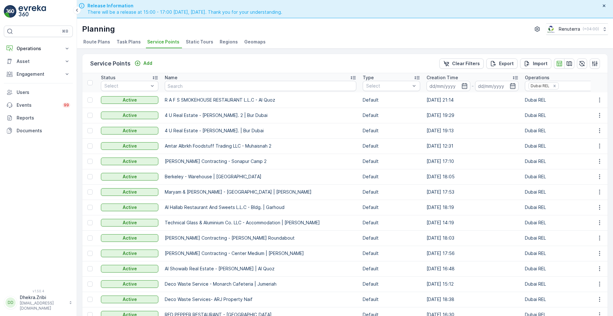
scroll to position [0, 64]
click at [553, 85] on icon "Remove Dubai REL" at bounding box center [554, 86] width 2 height 2
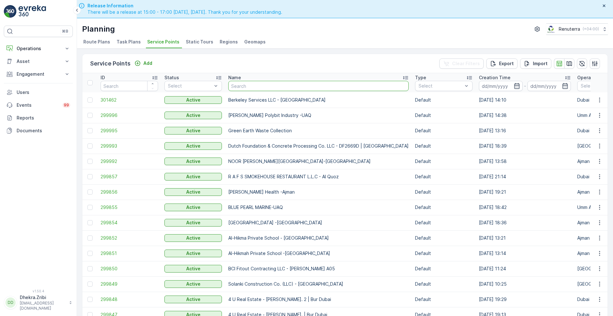
click at [273, 87] on input "text" at bounding box center [318, 86] width 180 height 10
paste input "[PERSON_NAME] / [PERSON_NAME]"
type input "[PERSON_NAME] / [PERSON_NAME]"
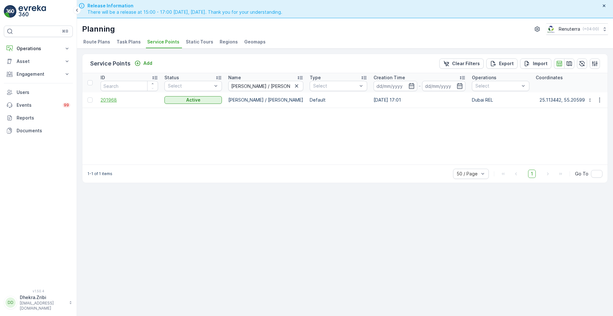
click at [111, 100] on span "201968" at bounding box center [129, 100] width 57 height 6
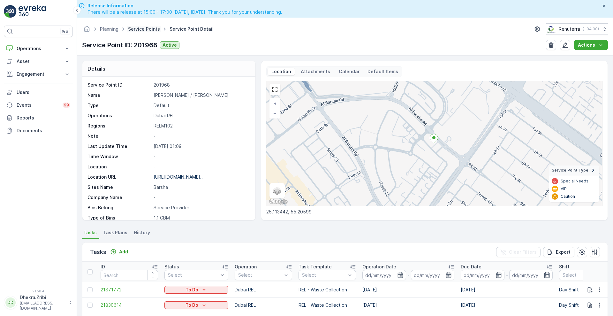
click at [148, 29] on link "Service Points" at bounding box center [144, 28] width 32 height 5
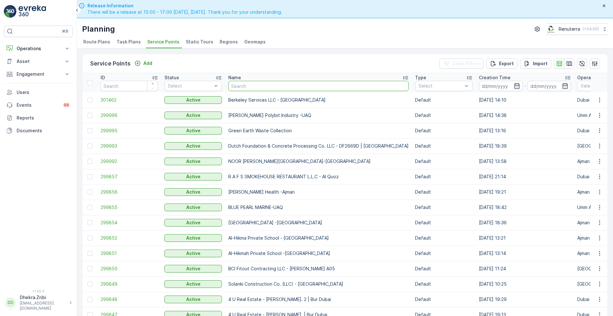
click at [251, 85] on input "text" at bounding box center [318, 86] width 180 height 10
paste input "Bayan Al Madina Super Market LLC (Branch)"
type input "Bayan Al Madina Super Market LLC (Branch)"
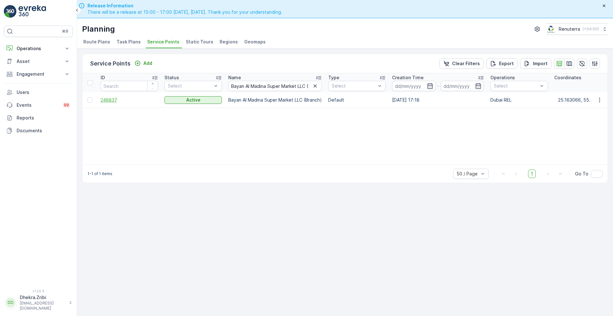
click at [111, 101] on span "248837" at bounding box center [129, 100] width 57 height 6
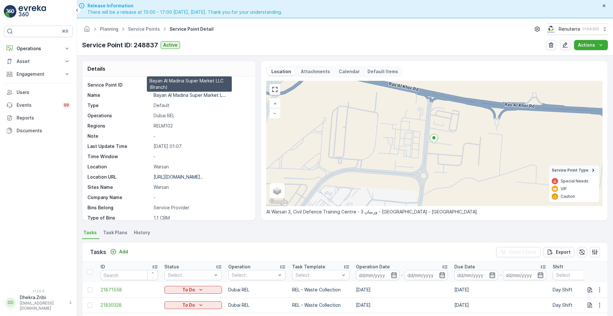
click at [192, 95] on p "Bayan Al Madina Super Market L..." at bounding box center [189, 94] width 72 height 5
click at [197, 93] on p "Bayan Al Madina Super Market L..." at bounding box center [189, 94] width 72 height 5
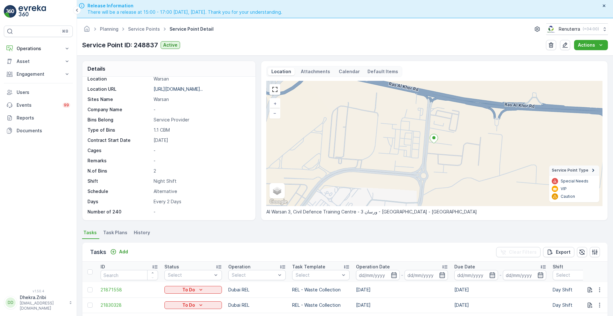
scroll to position [131, 0]
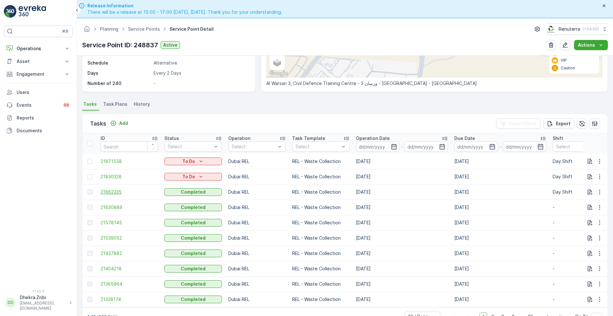
click at [114, 189] on span "21662335" at bounding box center [129, 192] width 57 height 6
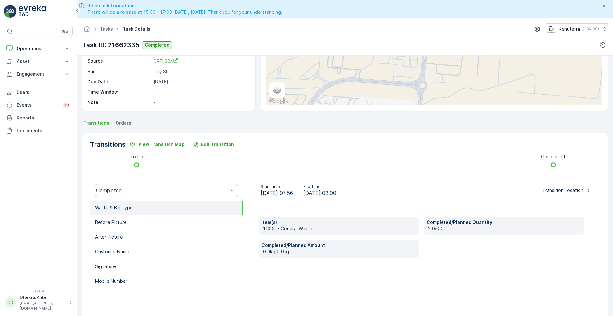
scroll to position [87, 0]
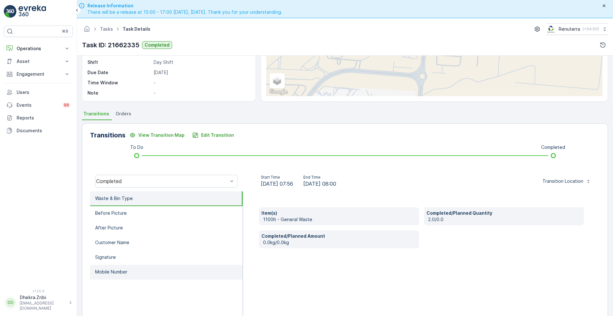
click at [127, 274] on p "Mobile Number" at bounding box center [111, 271] width 32 height 6
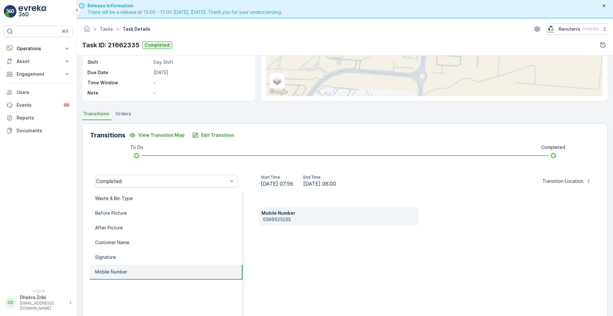
click at [266, 220] on p "0569525235" at bounding box center [339, 219] width 153 height 6
copy p "0569525235"
